Goal: Task Accomplishment & Management: Complete application form

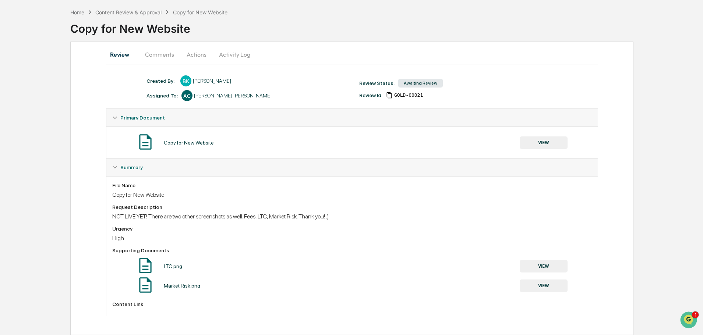
click at [545, 264] on button "VIEW" at bounding box center [544, 266] width 48 height 13
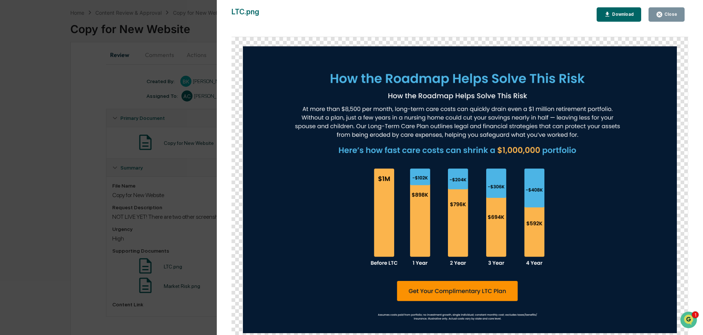
scroll to position [30, 0]
click at [665, 11] on div "Close" at bounding box center [666, 14] width 21 height 7
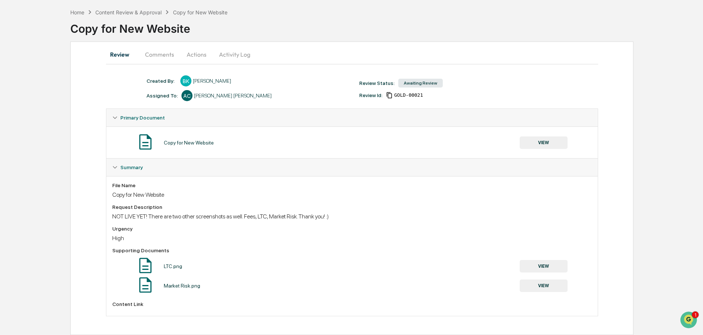
click at [549, 285] on button "VIEW" at bounding box center [544, 286] width 48 height 13
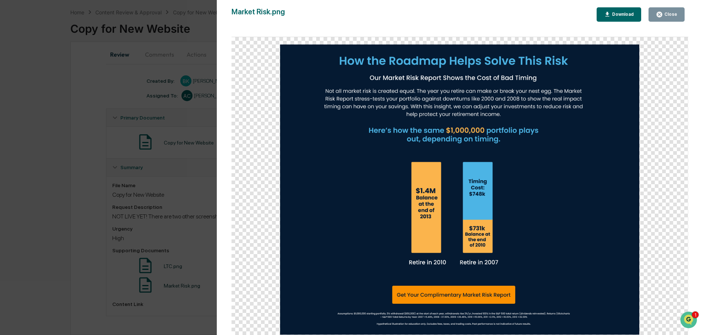
click at [676, 15] on div "Close" at bounding box center [670, 14] width 14 height 5
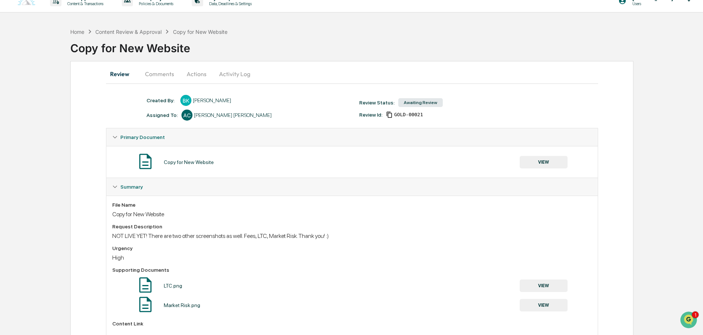
scroll to position [0, 0]
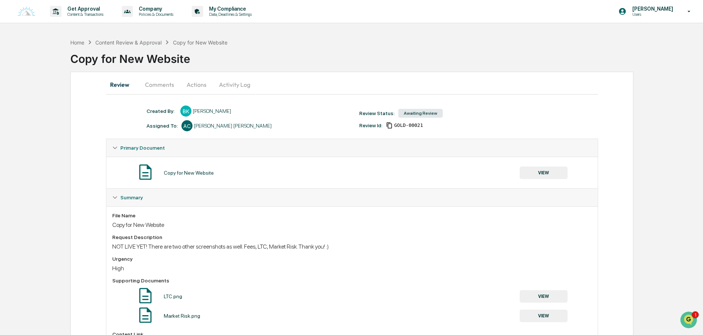
click at [548, 174] on button "VIEW" at bounding box center [544, 173] width 48 height 13
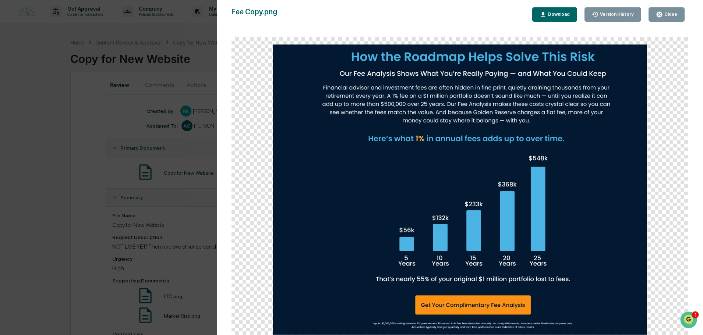
click at [671, 15] on div "Close" at bounding box center [670, 14] width 14 height 5
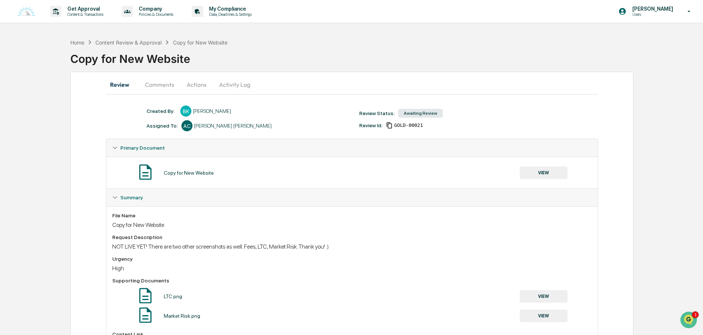
click at [533, 167] on button "VIEW" at bounding box center [544, 173] width 48 height 13
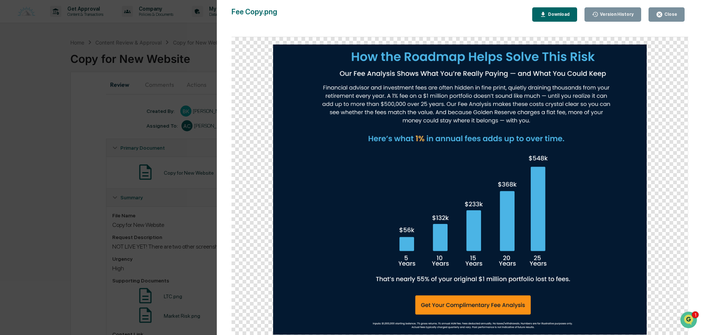
click at [676, 15] on div "Close" at bounding box center [670, 14] width 14 height 5
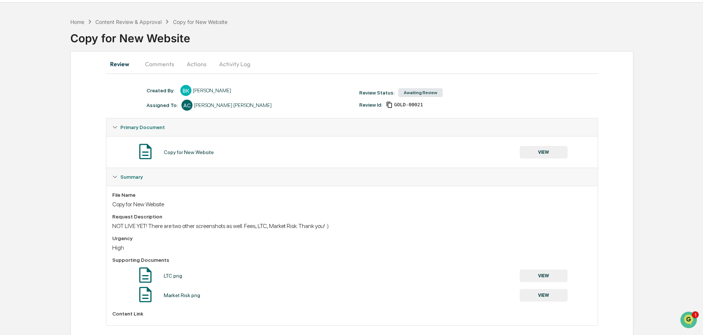
scroll to position [30, 0]
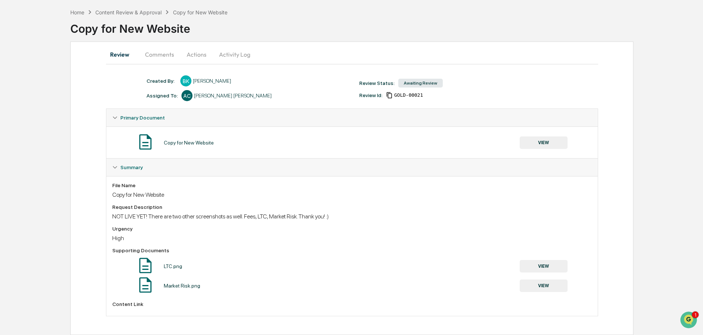
click at [550, 270] on button "VIEW" at bounding box center [544, 266] width 48 height 13
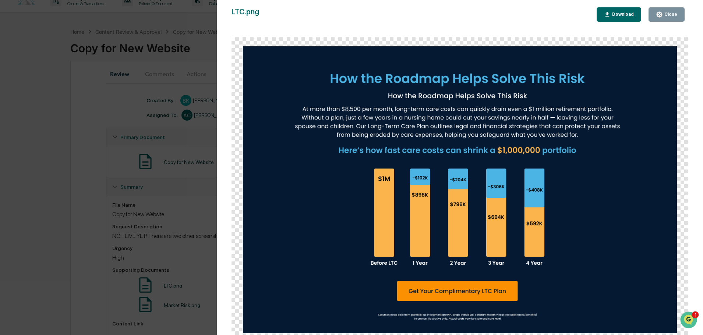
scroll to position [0, 0]
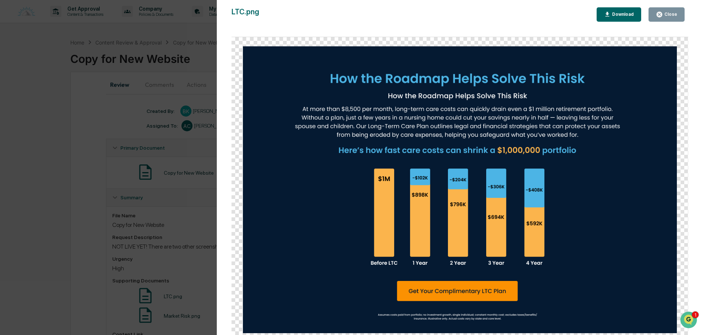
click at [671, 14] on div "Close" at bounding box center [670, 14] width 14 height 5
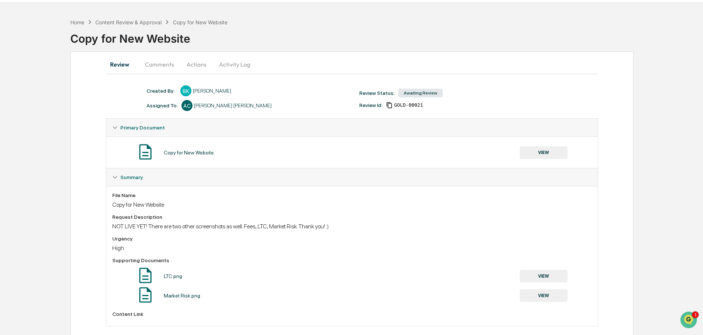
scroll to position [30, 0]
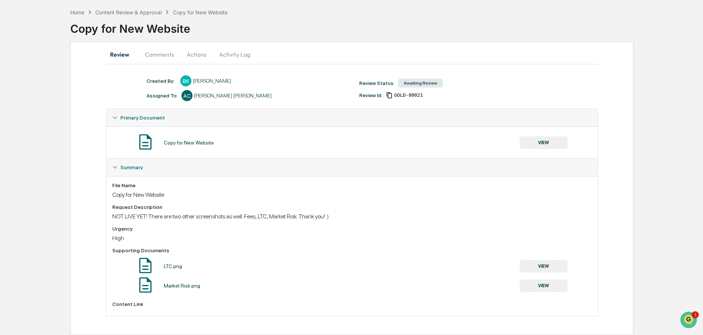
click at [540, 289] on button "VIEW" at bounding box center [544, 286] width 48 height 13
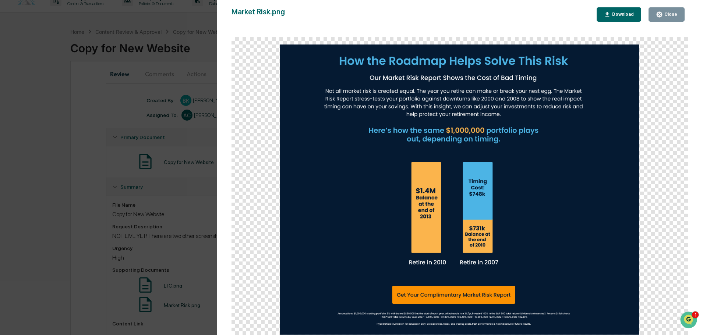
scroll to position [0, 0]
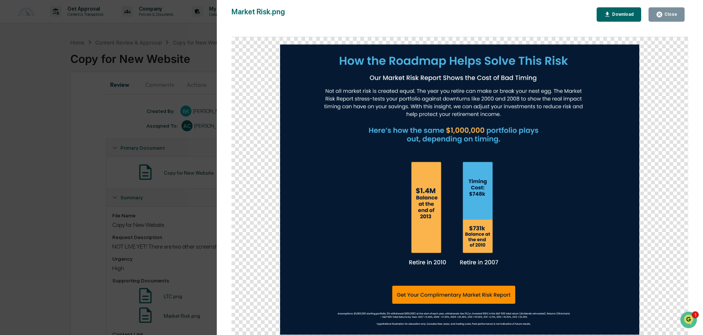
click at [660, 22] on div "Market Risk.png Close Download" at bounding box center [460, 174] width 457 height 335
click at [662, 20] on button "Close" at bounding box center [667, 14] width 36 height 14
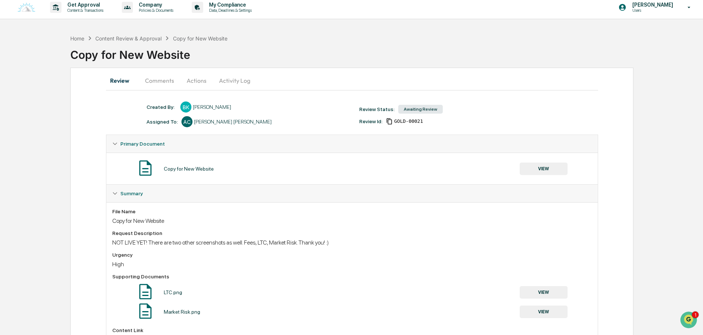
scroll to position [30, 0]
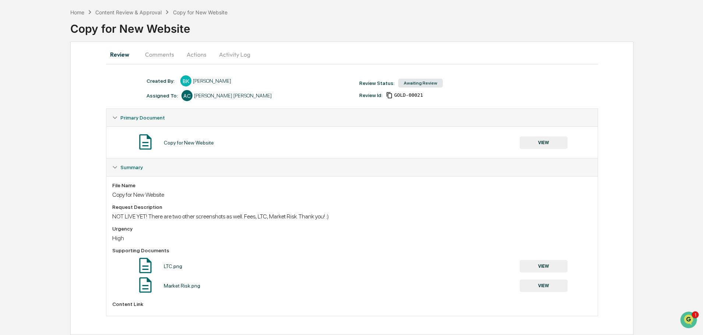
click at [169, 52] on button "Comments" at bounding box center [159, 55] width 41 height 18
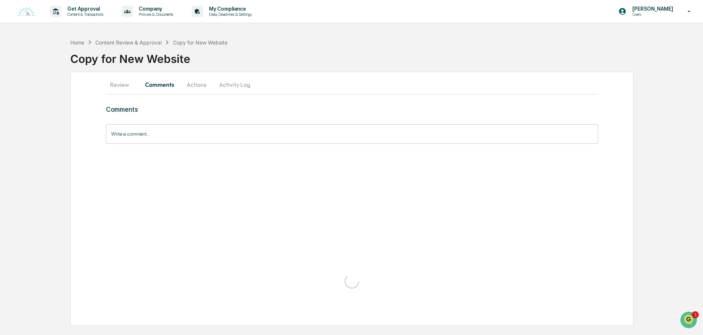
scroll to position [0, 0]
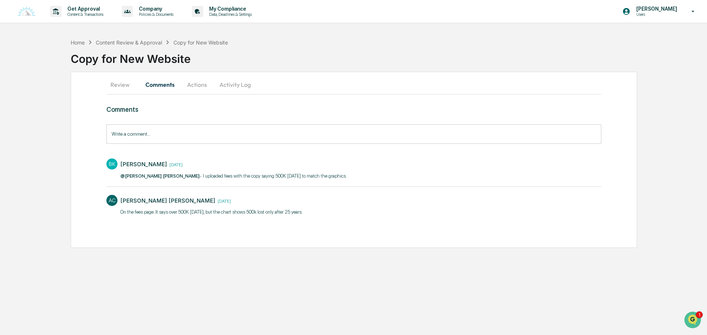
click at [195, 84] on button "Actions" at bounding box center [196, 85] width 33 height 18
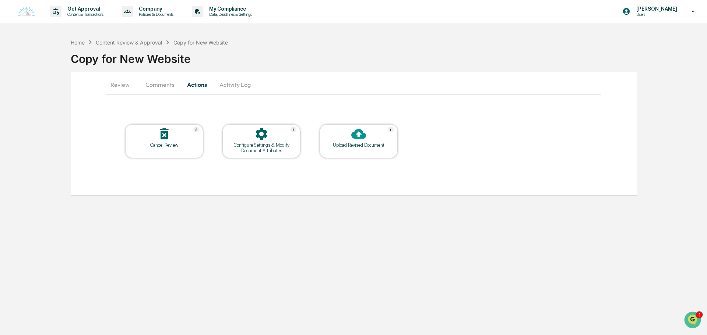
click at [246, 145] on div "Configure Settings & Modify Document Attributes" at bounding box center [261, 147] width 66 height 11
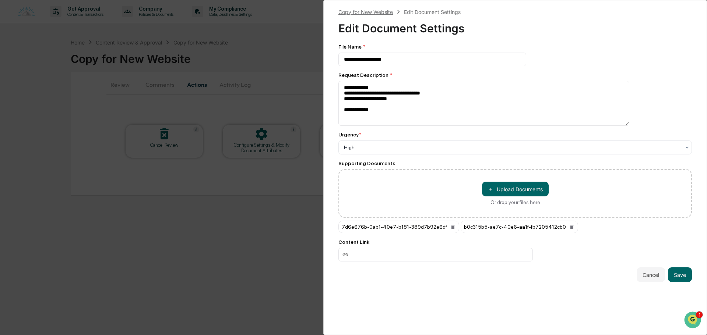
click at [375, 10] on div "Copy for New Website" at bounding box center [365, 12] width 54 height 6
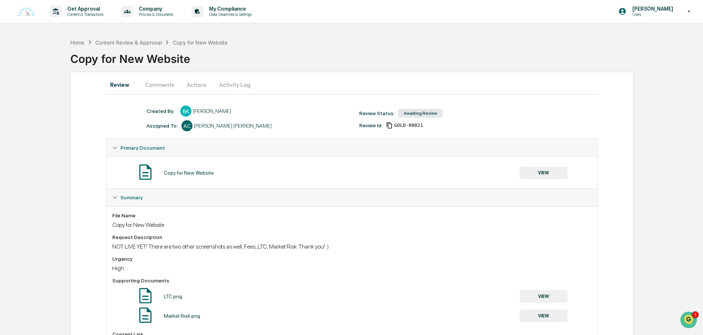
click at [243, 84] on button "Activity Log" at bounding box center [234, 85] width 43 height 18
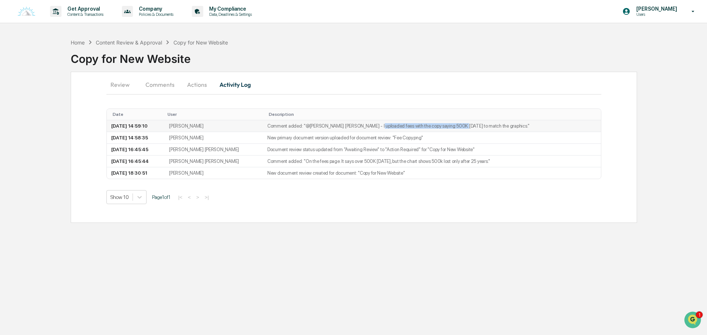
drag, startPoint x: 356, startPoint y: 127, endPoint x: 432, endPoint y: 128, distance: 75.9
click at [432, 128] on td "Comment added: "@Anna Christine - I uploaded fees with the copy saying 500K in …" at bounding box center [432, 126] width 338 height 12
click at [70, 7] on p "Get Approval" at bounding box center [84, 9] width 46 height 6
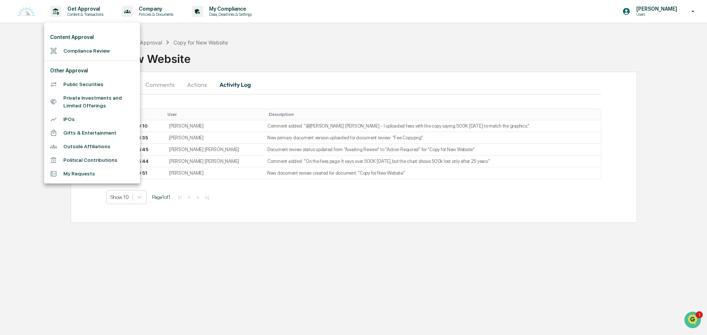
click at [85, 51] on li "Compliance Review" at bounding box center [92, 51] width 96 height 14
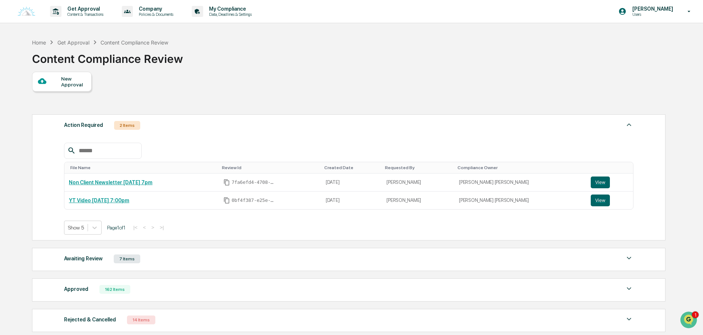
click at [66, 84] on div "New Approval" at bounding box center [73, 82] width 25 height 12
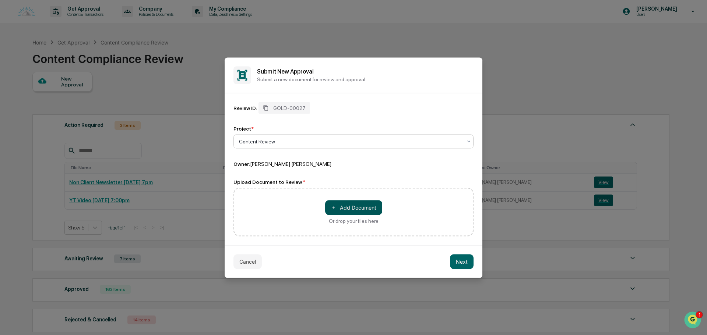
click at [344, 205] on button "＋ Add Document" at bounding box center [353, 207] width 57 height 15
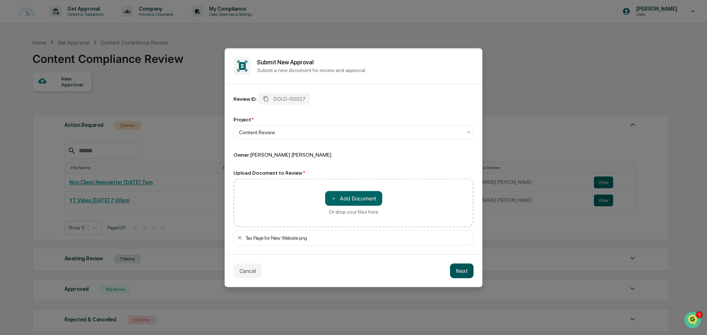
click at [465, 268] on button "Next" at bounding box center [462, 271] width 24 height 15
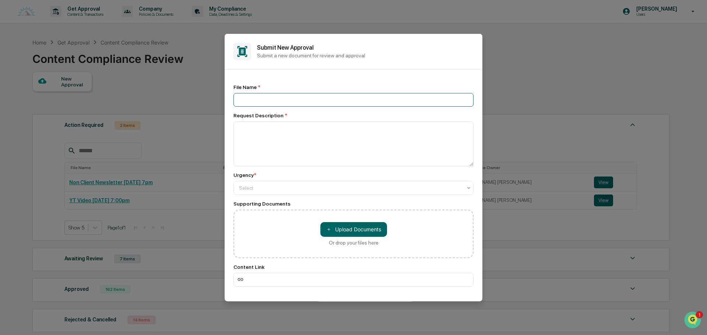
click at [265, 98] on input at bounding box center [353, 100] width 240 height 14
type input "**********"
type textarea "**********"
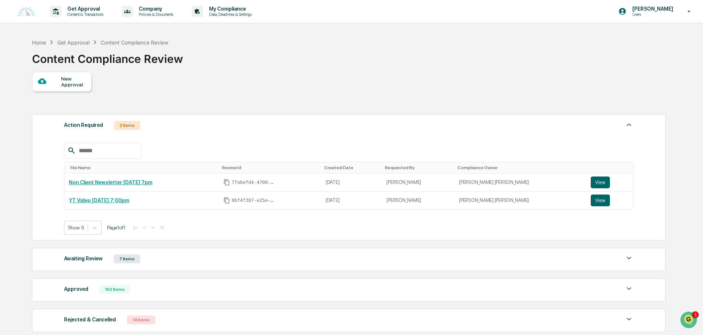
click at [159, 263] on div "Awaiting Review 7 Items" at bounding box center [349, 259] width 570 height 10
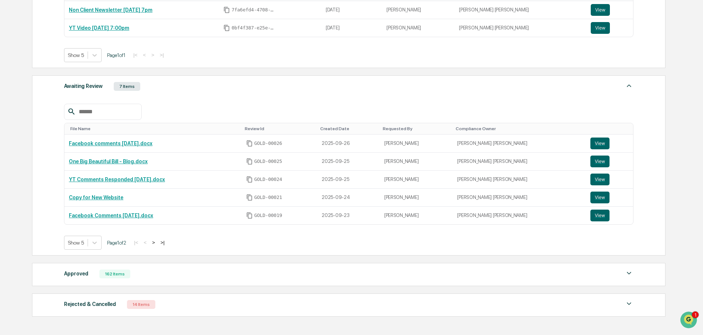
scroll to position [184, 0]
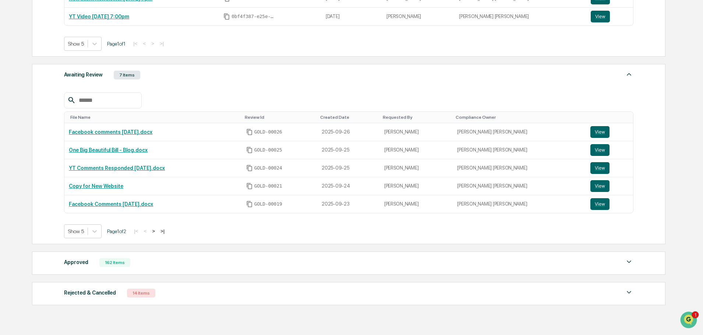
click at [144, 262] on div "Approved 162 Items" at bounding box center [349, 263] width 570 height 10
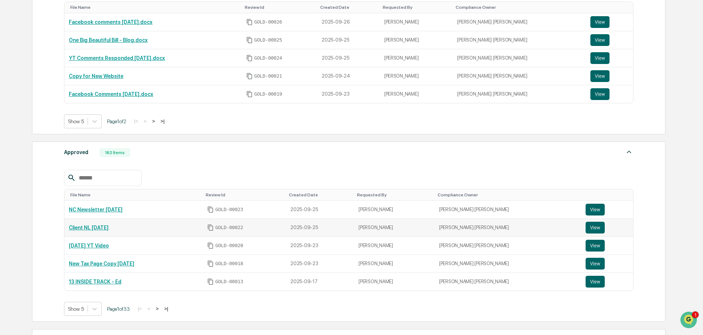
scroll to position [295, 0]
click at [158, 310] on button ">" at bounding box center [157, 309] width 7 height 6
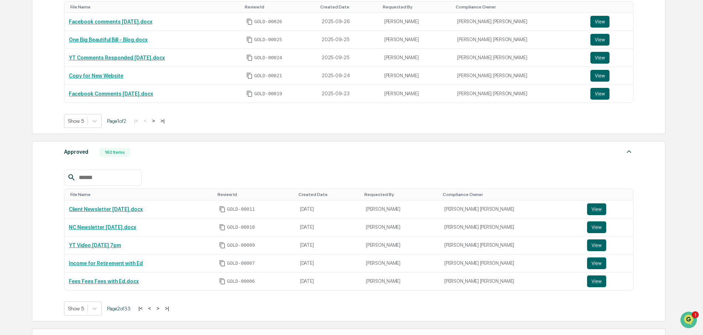
click at [152, 308] on button "<" at bounding box center [149, 309] width 7 height 6
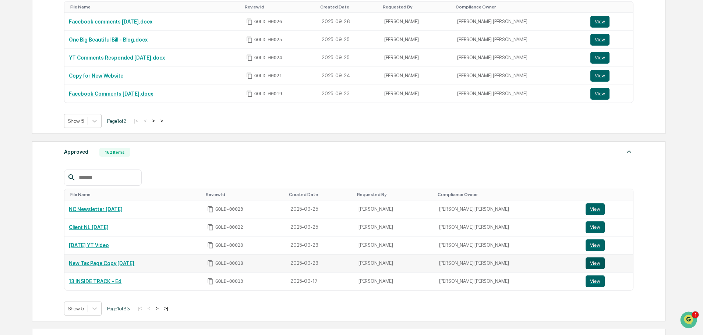
click at [586, 267] on button "View" at bounding box center [595, 264] width 19 height 12
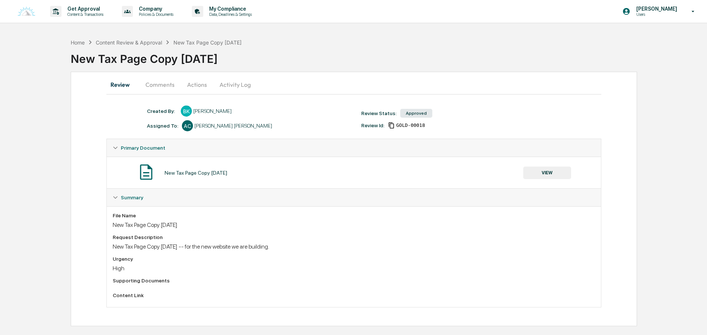
click at [557, 173] on button "VIEW" at bounding box center [547, 173] width 48 height 13
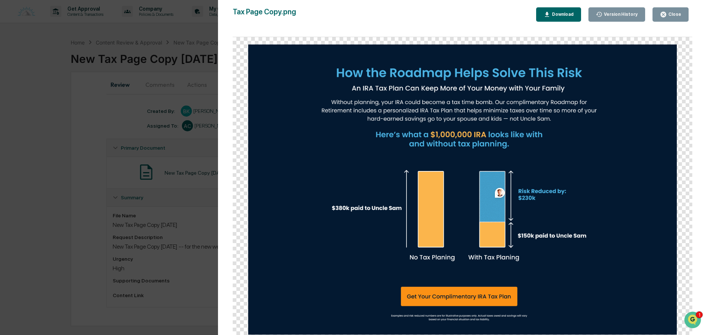
click at [671, 13] on div "Close" at bounding box center [674, 14] width 14 height 5
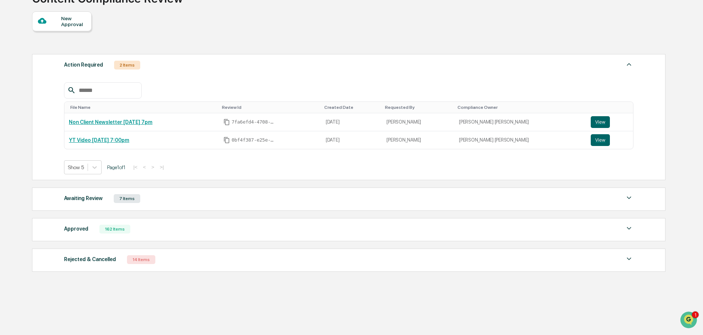
scroll to position [64, 0]
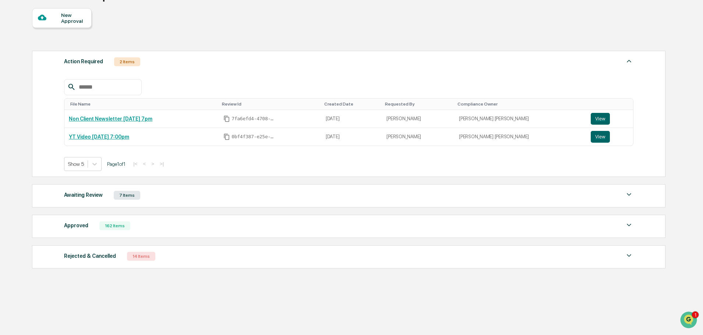
click at [228, 191] on div "Awaiting Review 7 Items" at bounding box center [349, 195] width 570 height 10
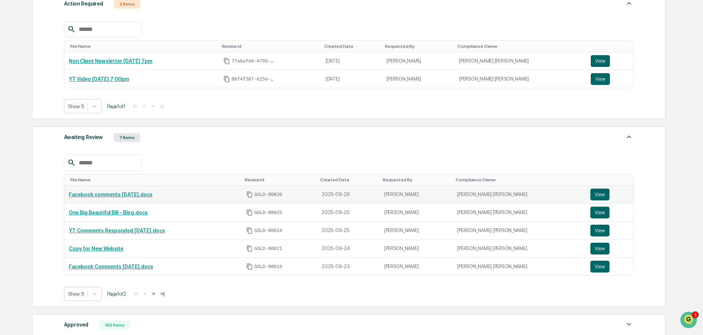
scroll to position [137, 0]
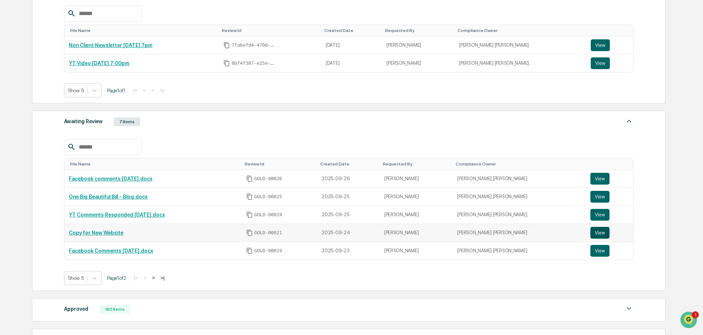
click at [591, 232] on button "View" at bounding box center [600, 233] width 19 height 12
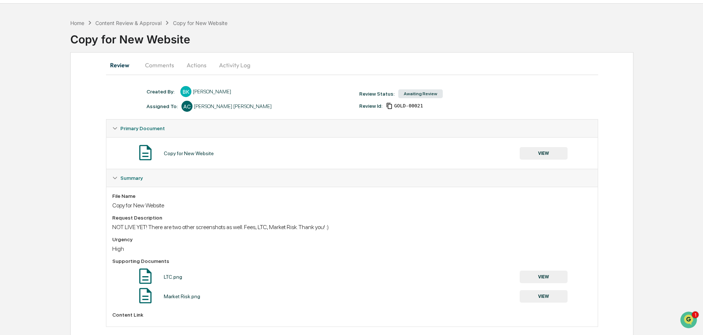
scroll to position [30, 0]
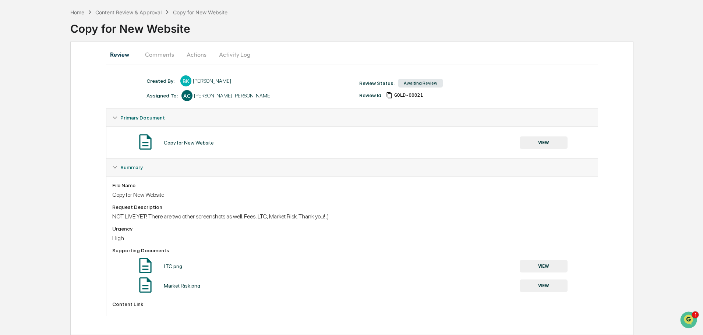
click at [548, 288] on button "VIEW" at bounding box center [544, 286] width 48 height 13
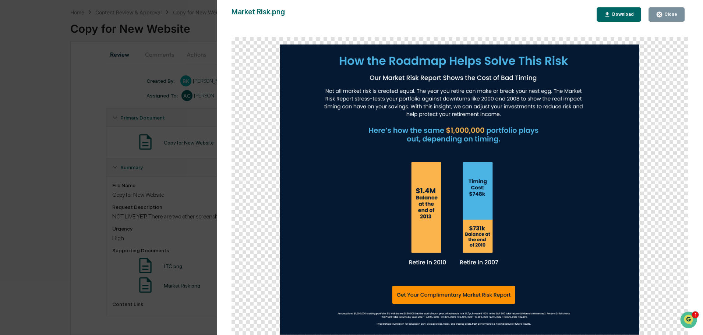
click at [685, 22] on div "Market Risk.png Close Download" at bounding box center [460, 174] width 457 height 335
click at [676, 13] on div "Close" at bounding box center [670, 14] width 14 height 5
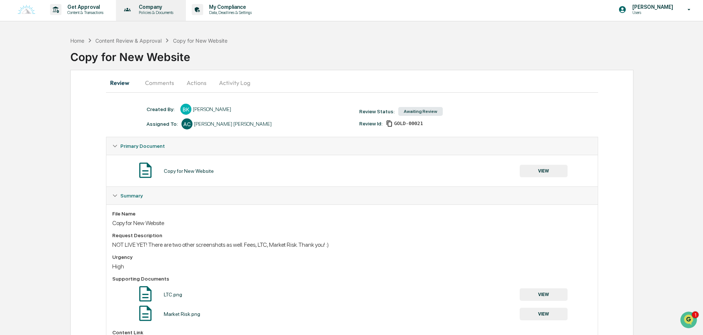
scroll to position [0, 0]
